Goal: Transaction & Acquisition: Purchase product/service

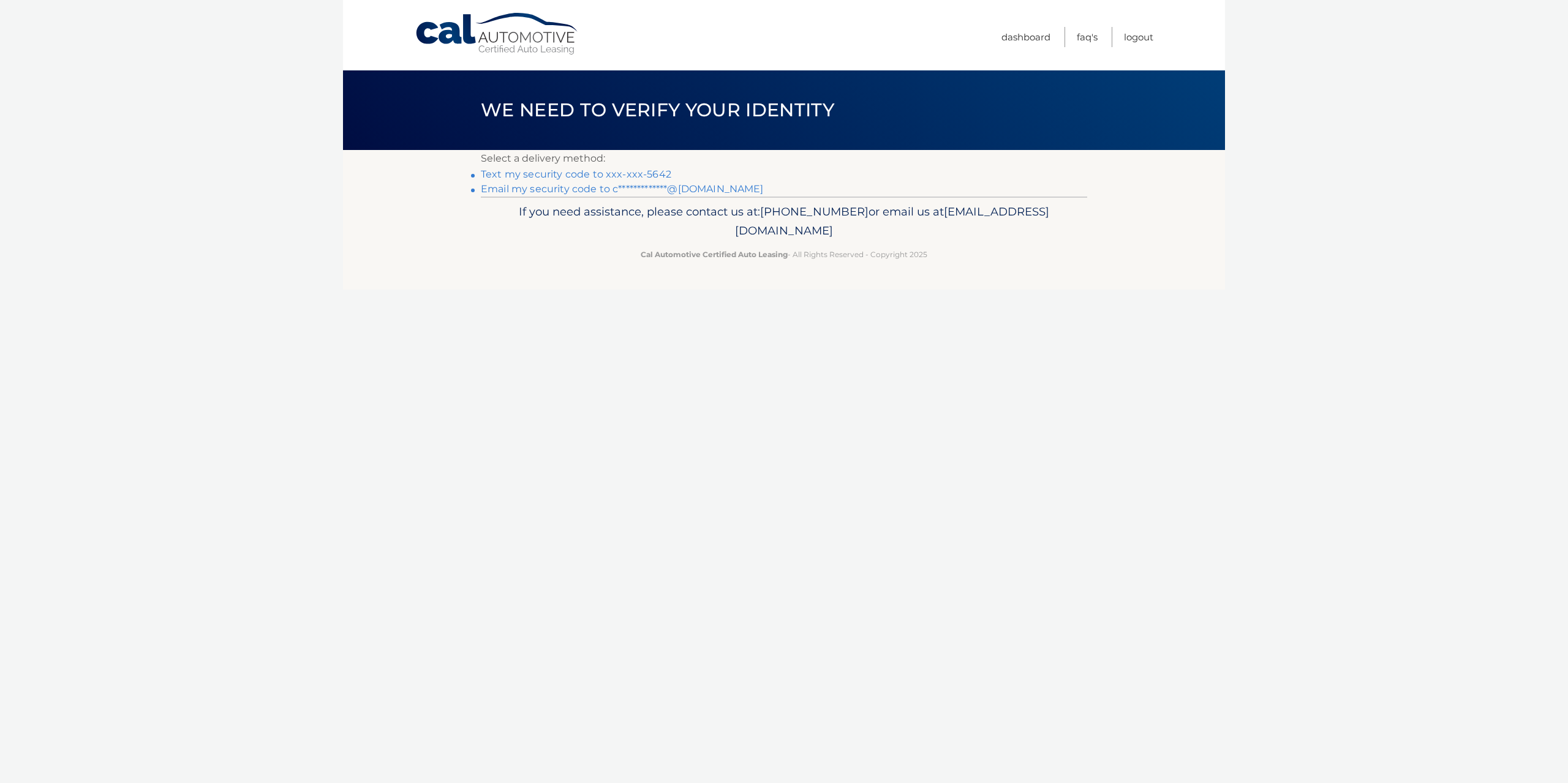
click at [649, 172] on link "Text my security code to xxx-xxx-5642" at bounding box center [575, 174] width 190 height 12
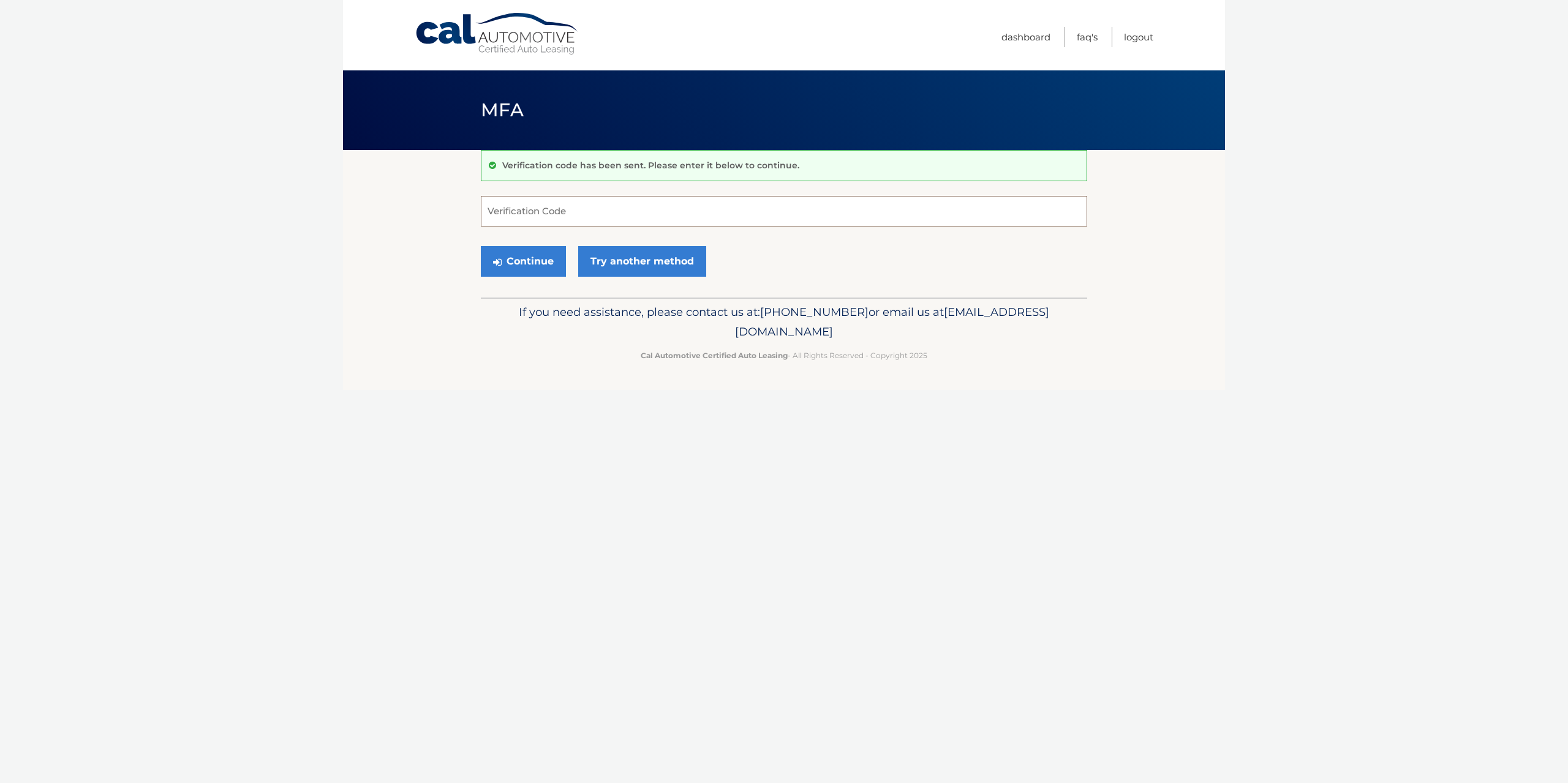
click at [671, 201] on input "Verification Code" at bounding box center [784, 211] width 607 height 30
type input "647764"
click at [481, 246] on button "Continue" at bounding box center [523, 261] width 85 height 30
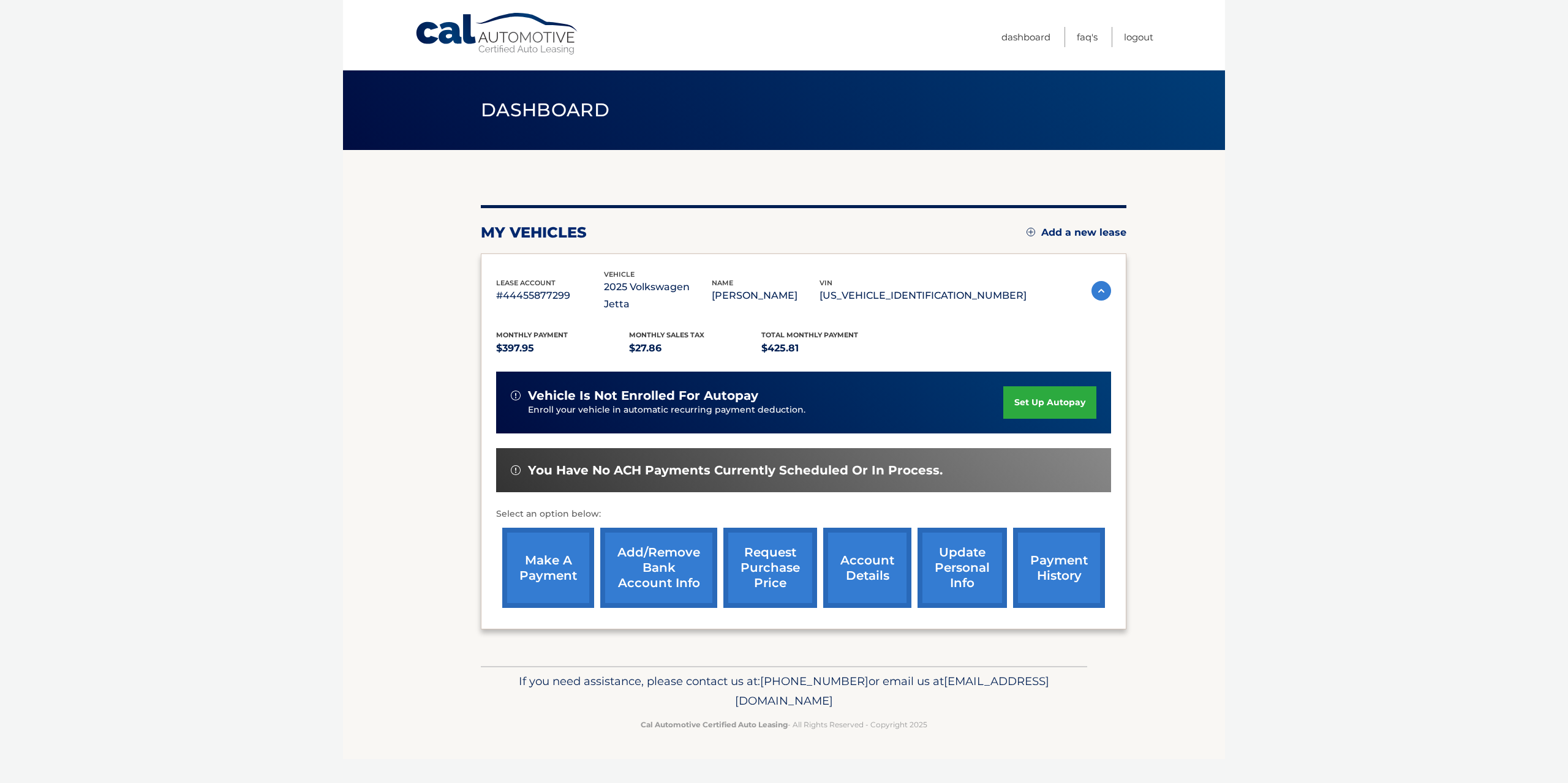
click at [527, 539] on link "make a payment" at bounding box center [548, 567] width 92 height 80
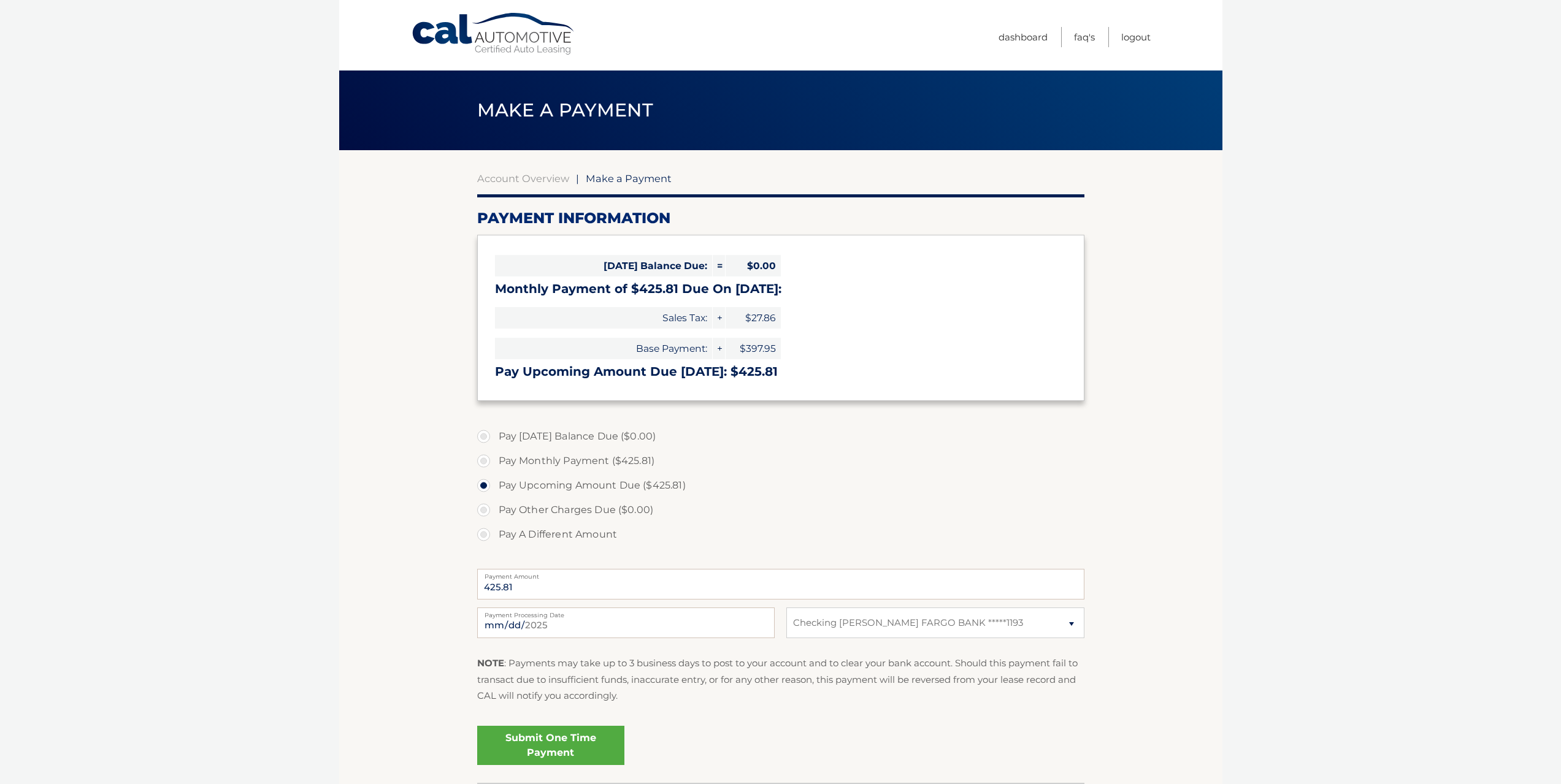
select select "Mzc3ZjhmM2EtZDJlZi00NzdjLWE0ZGQtZDdlN2NhNTQwNTRl"
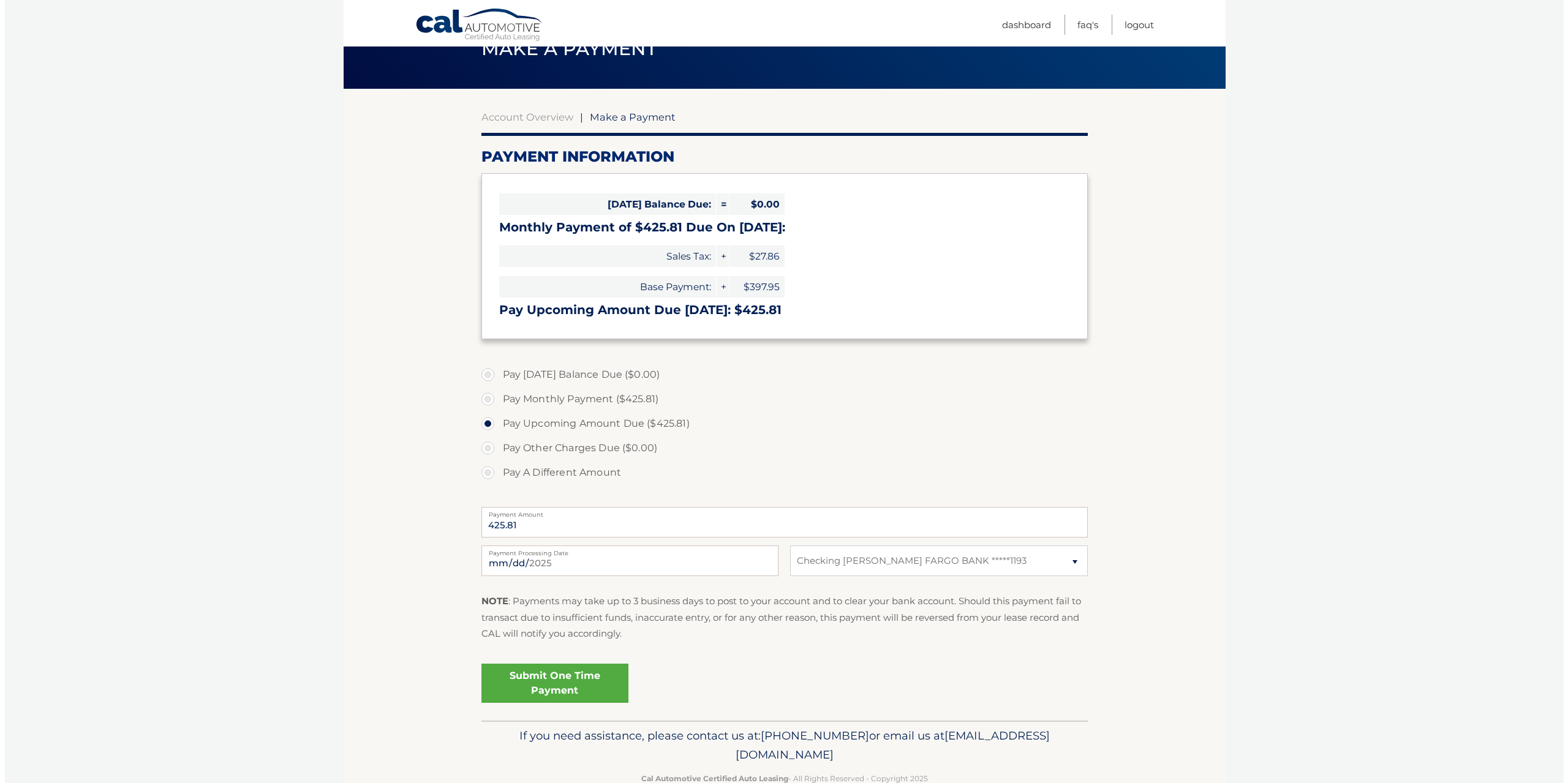
scroll to position [92, 0]
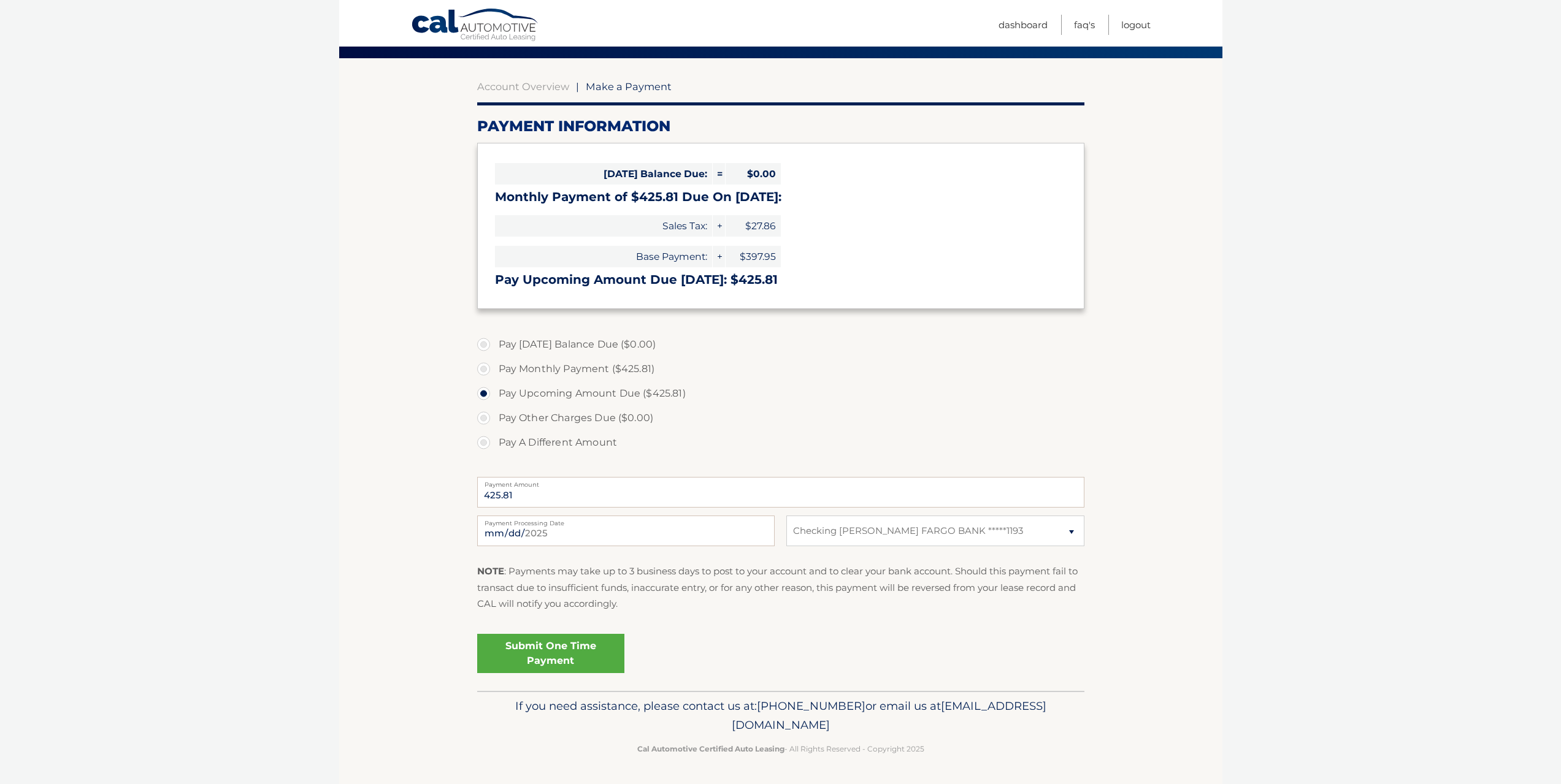
click at [581, 654] on link "Submit One Time Payment" at bounding box center [551, 653] width 147 height 39
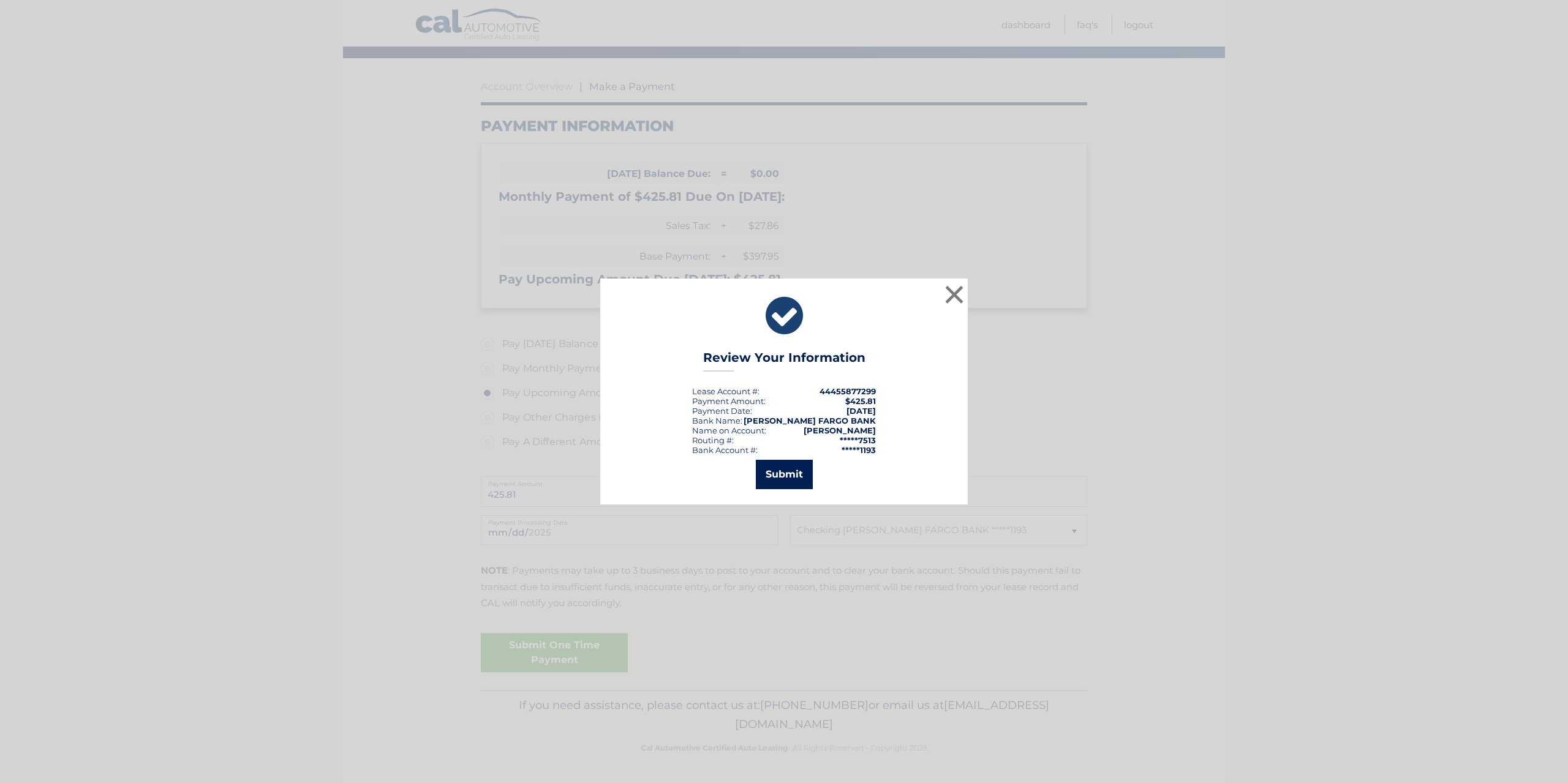
click at [790, 472] on button "Submit" at bounding box center [785, 474] width 57 height 29
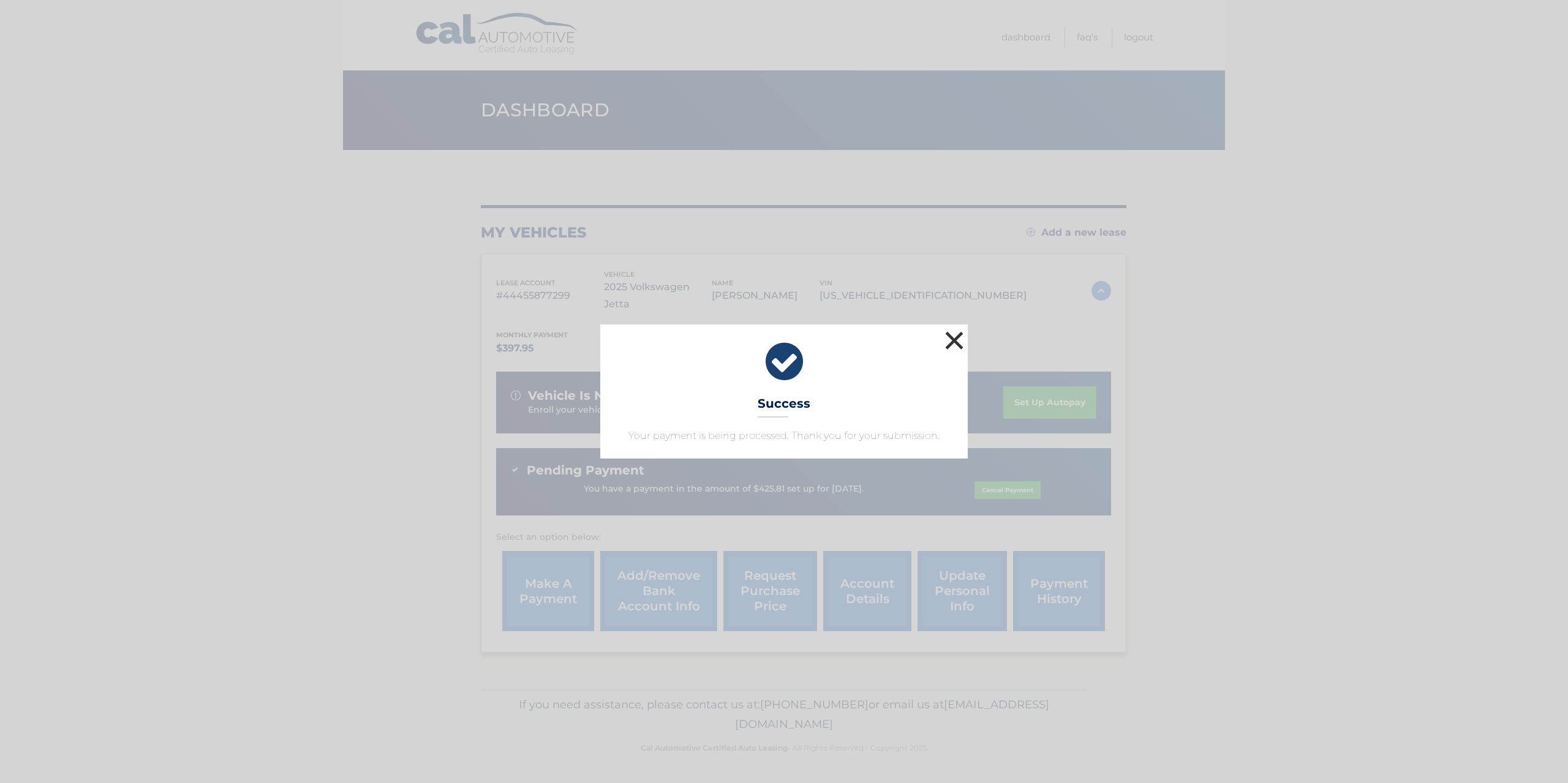
click at [958, 338] on button "×" at bounding box center [954, 341] width 25 height 25
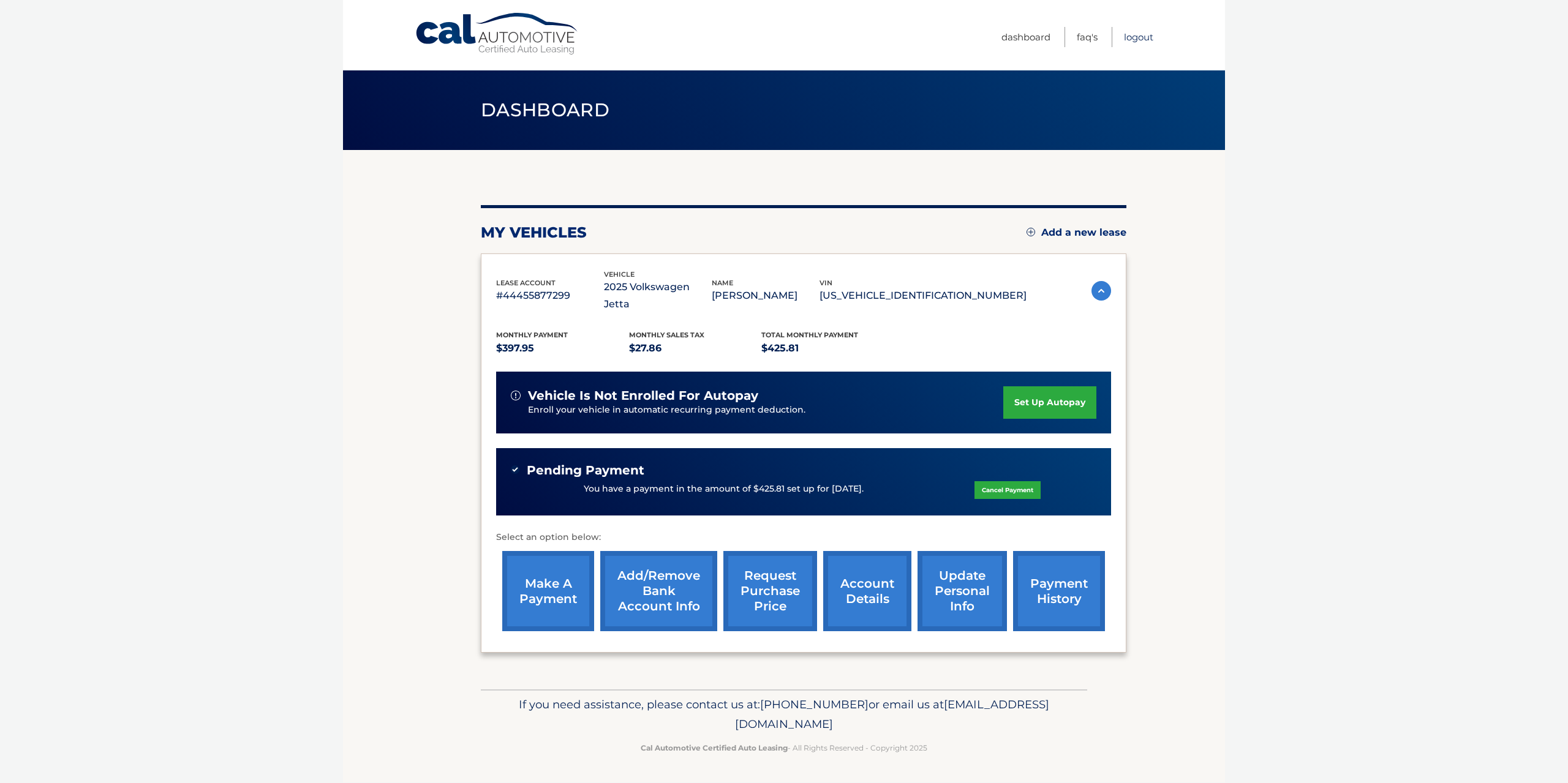
click at [1136, 37] on link "Logout" at bounding box center [1138, 37] width 29 height 20
